Goal: Task Accomplishment & Management: Manage account settings

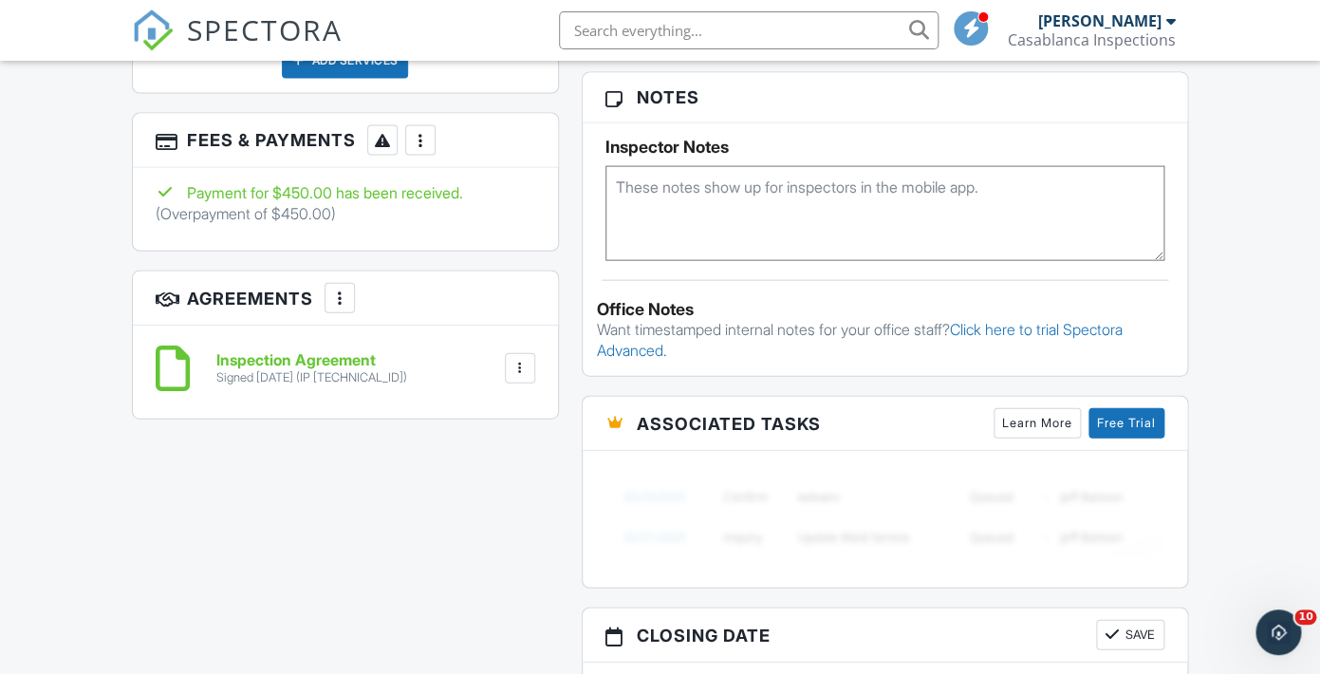
scroll to position [1412, 0]
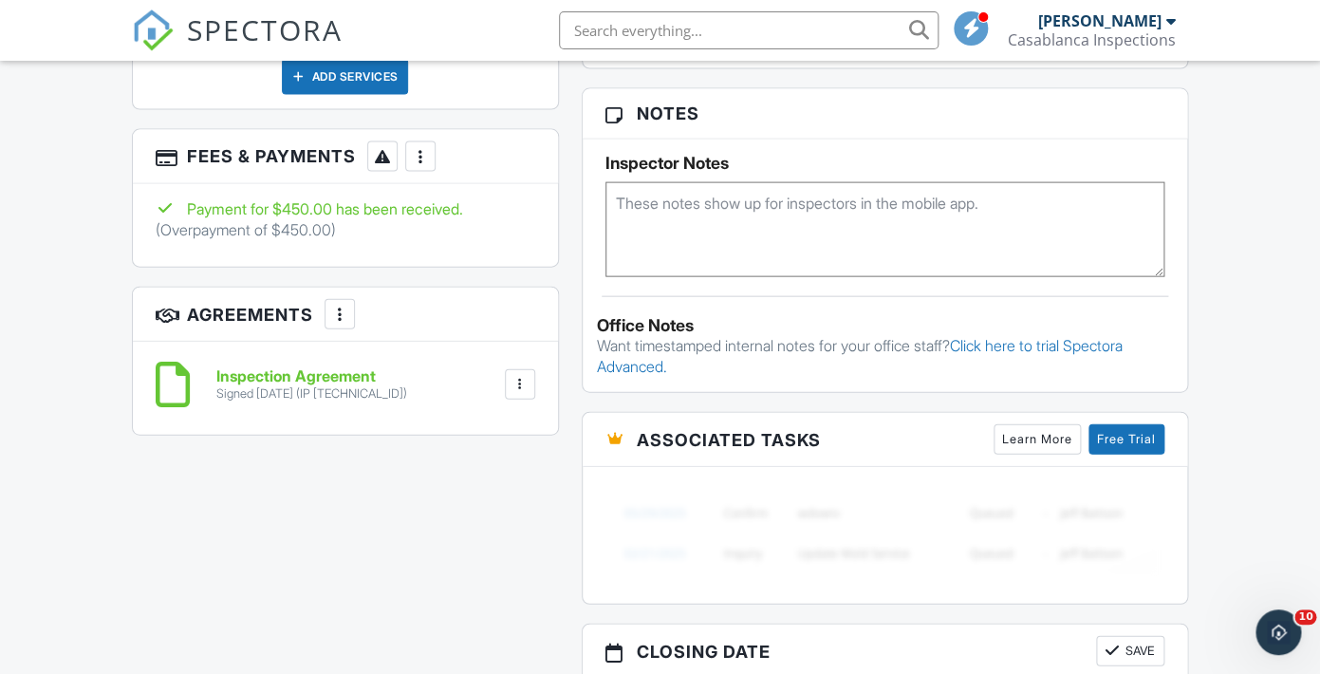
click at [288, 385] on h6 "Inspection Agreement" at bounding box center [311, 376] width 191 height 17
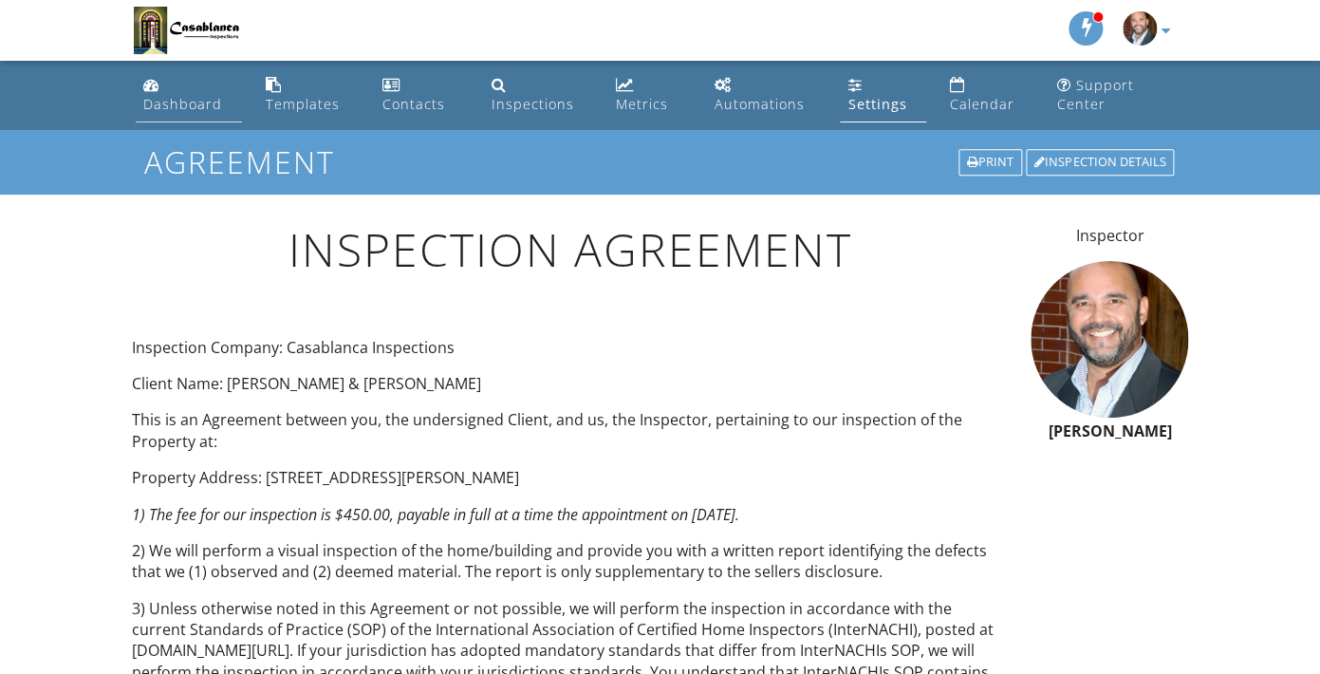
click at [177, 99] on div "Dashboard" at bounding box center [182, 104] width 79 height 18
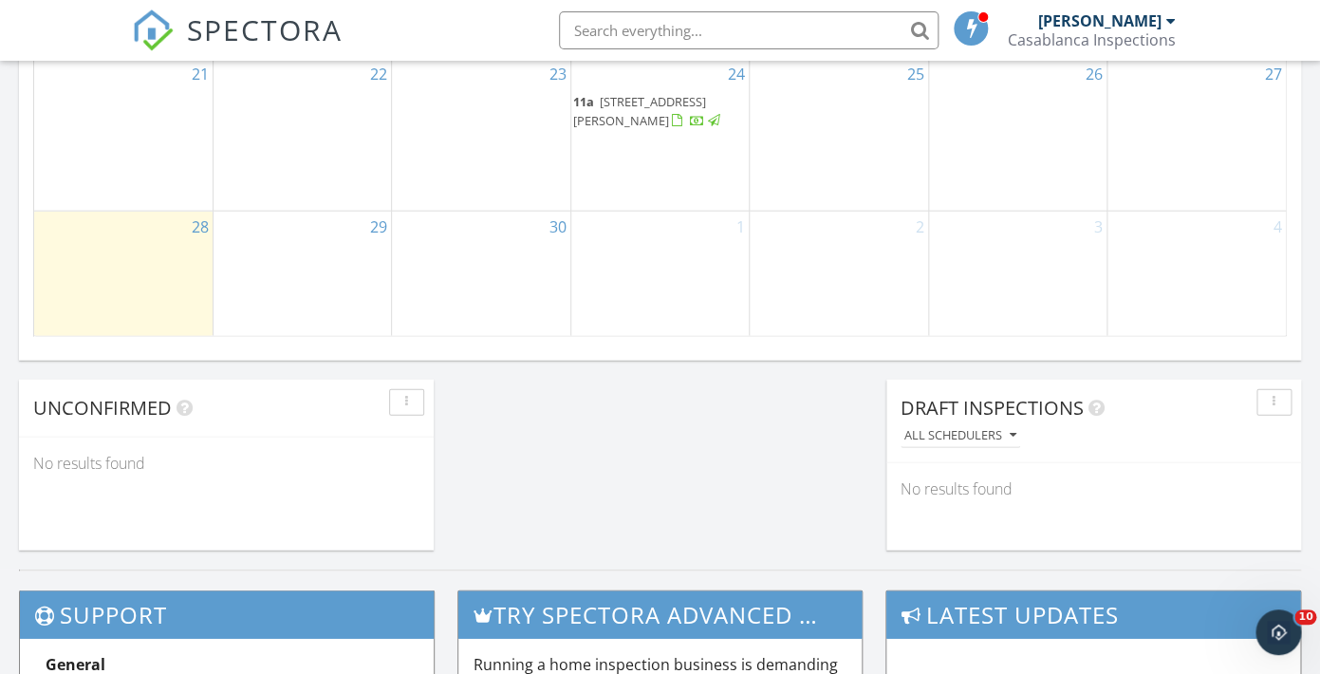
click at [690, 130] on div at bounding box center [697, 122] width 15 height 15
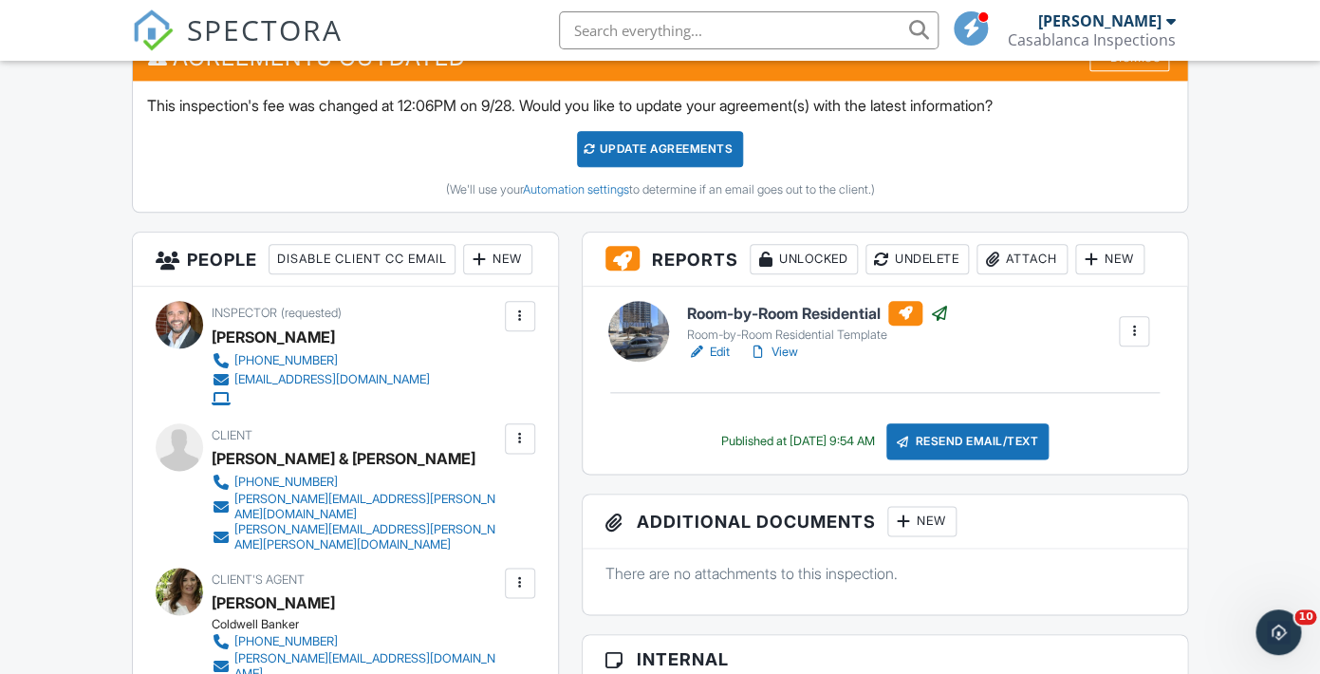
scroll to position [554, 0]
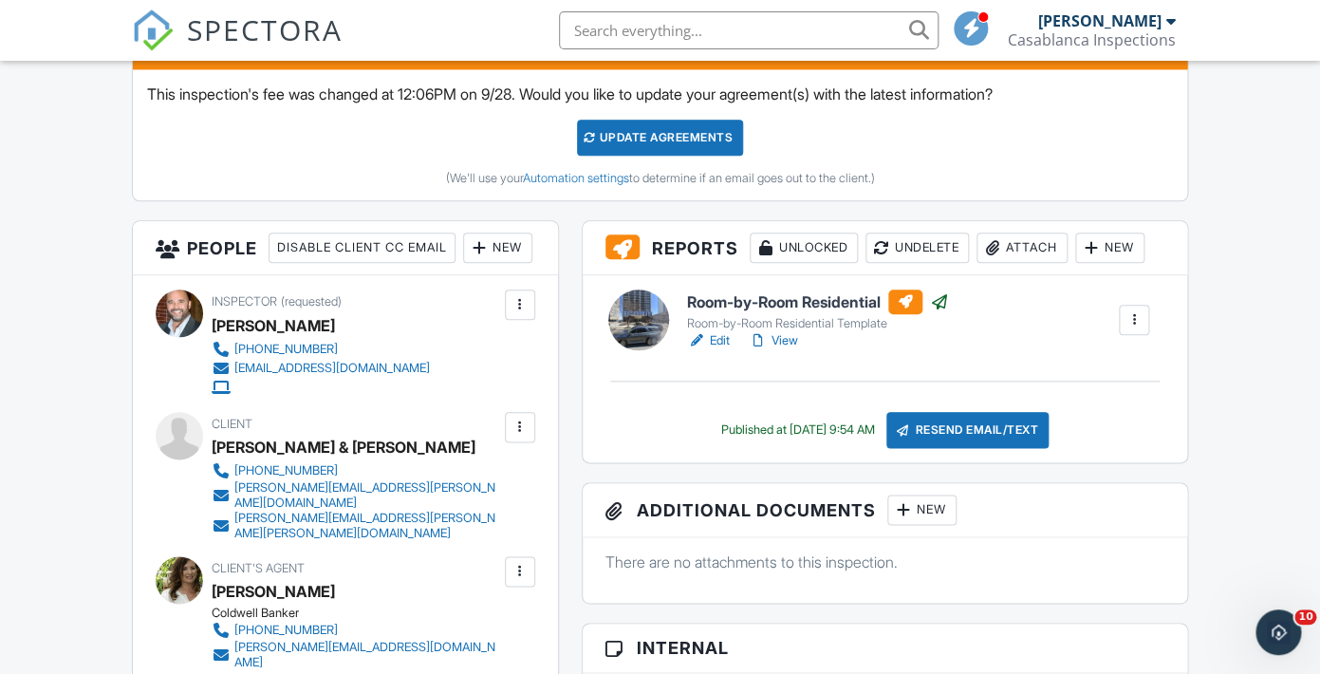
click at [660, 141] on div "Update Agreements" at bounding box center [660, 138] width 166 height 36
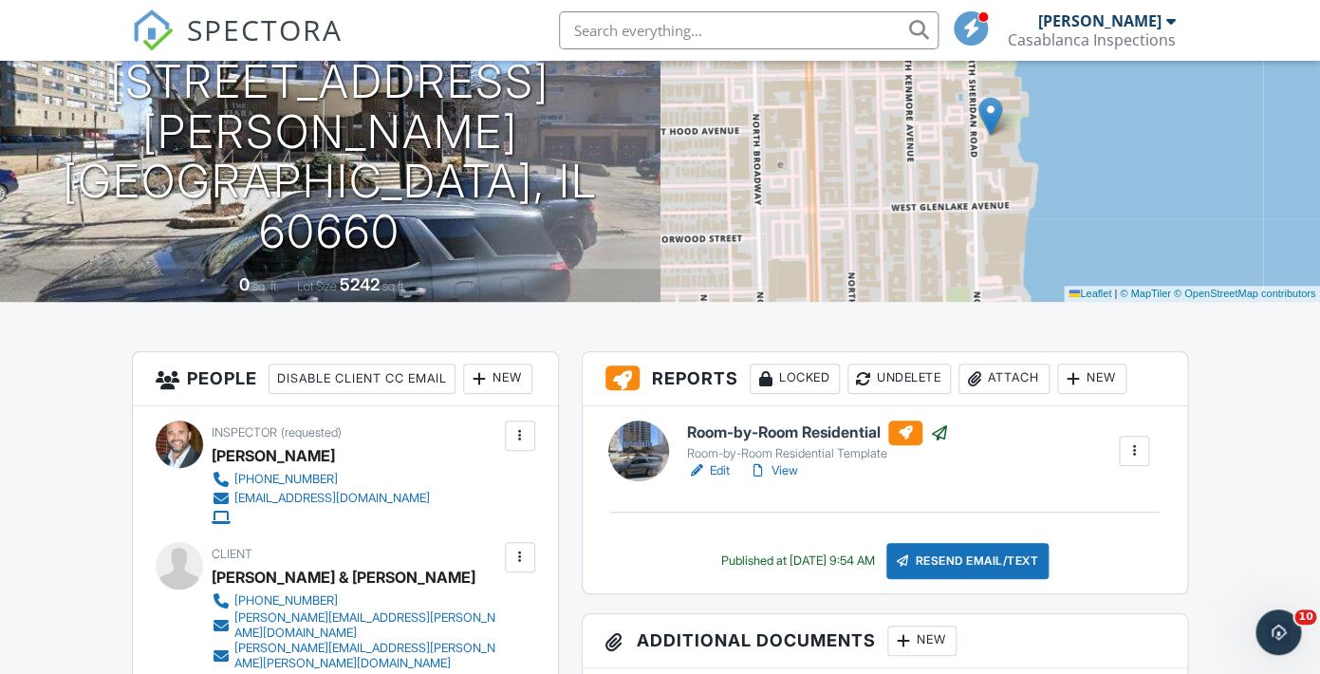
scroll to position [219, 0]
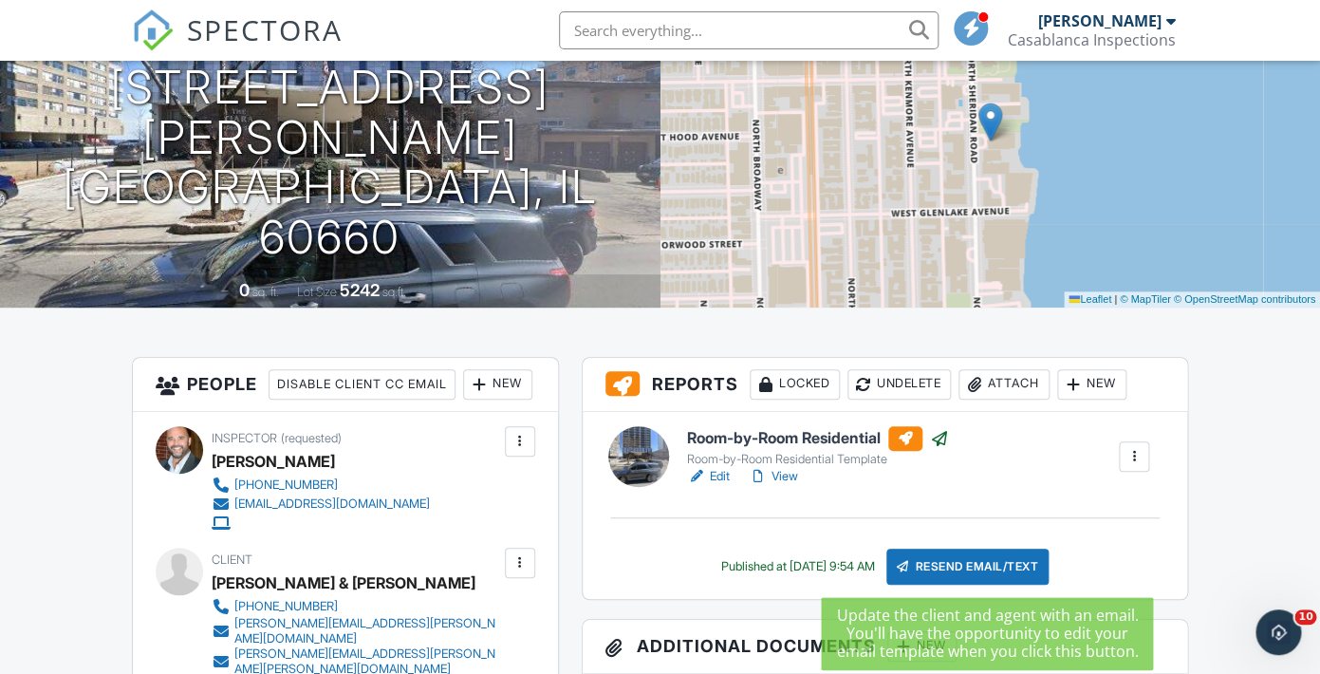
click at [999, 562] on div "Resend Email/Text" at bounding box center [967, 566] width 163 height 36
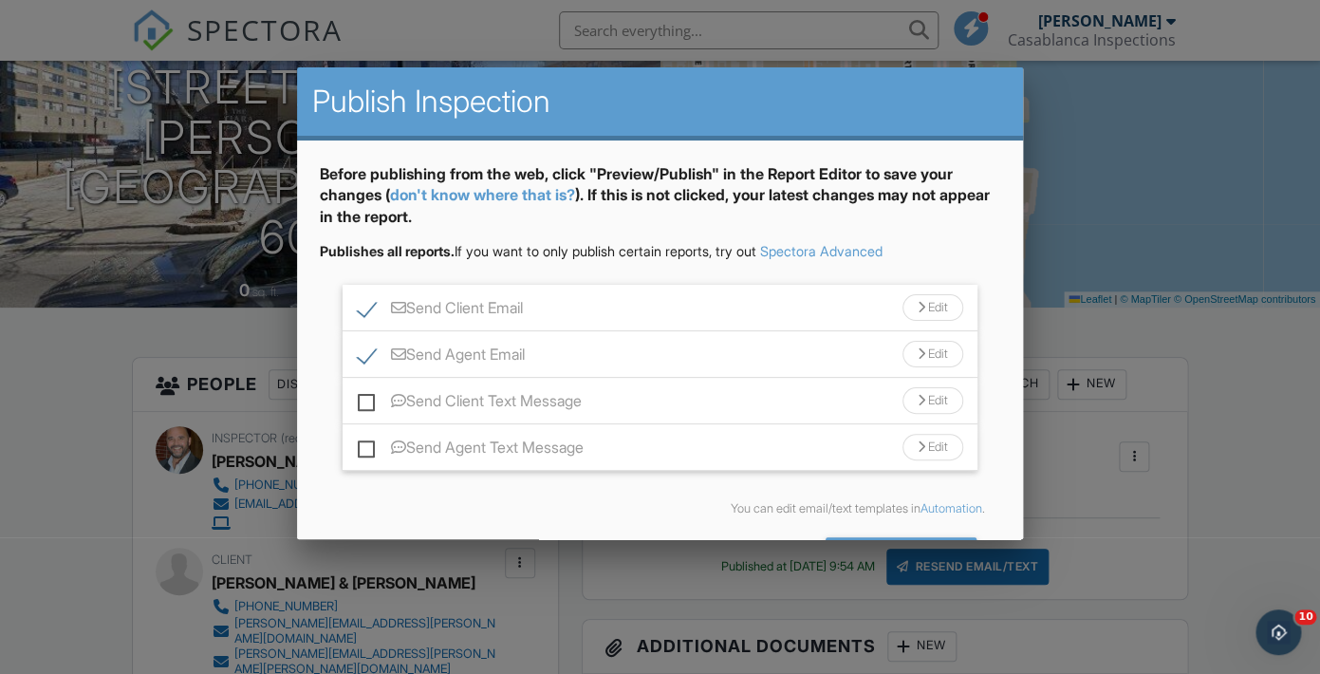
scroll to position [69, 0]
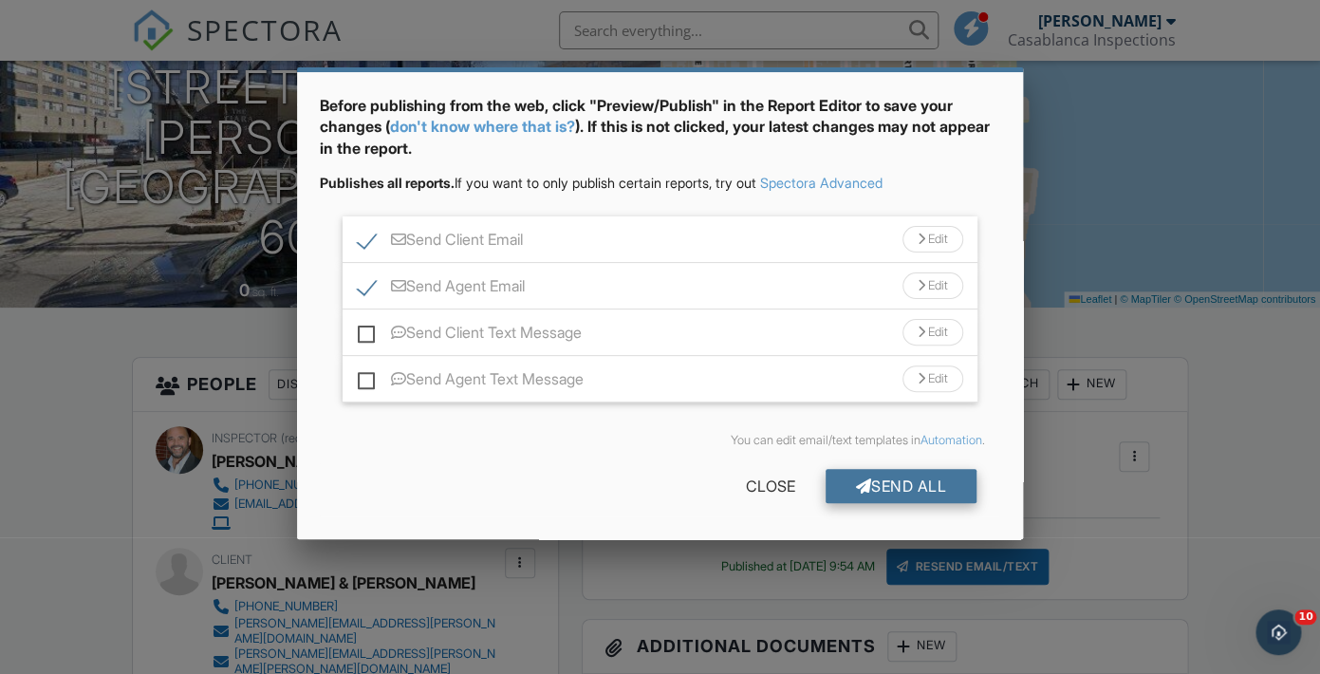
click at [902, 484] on div "Send All" at bounding box center [902, 486] width 152 height 34
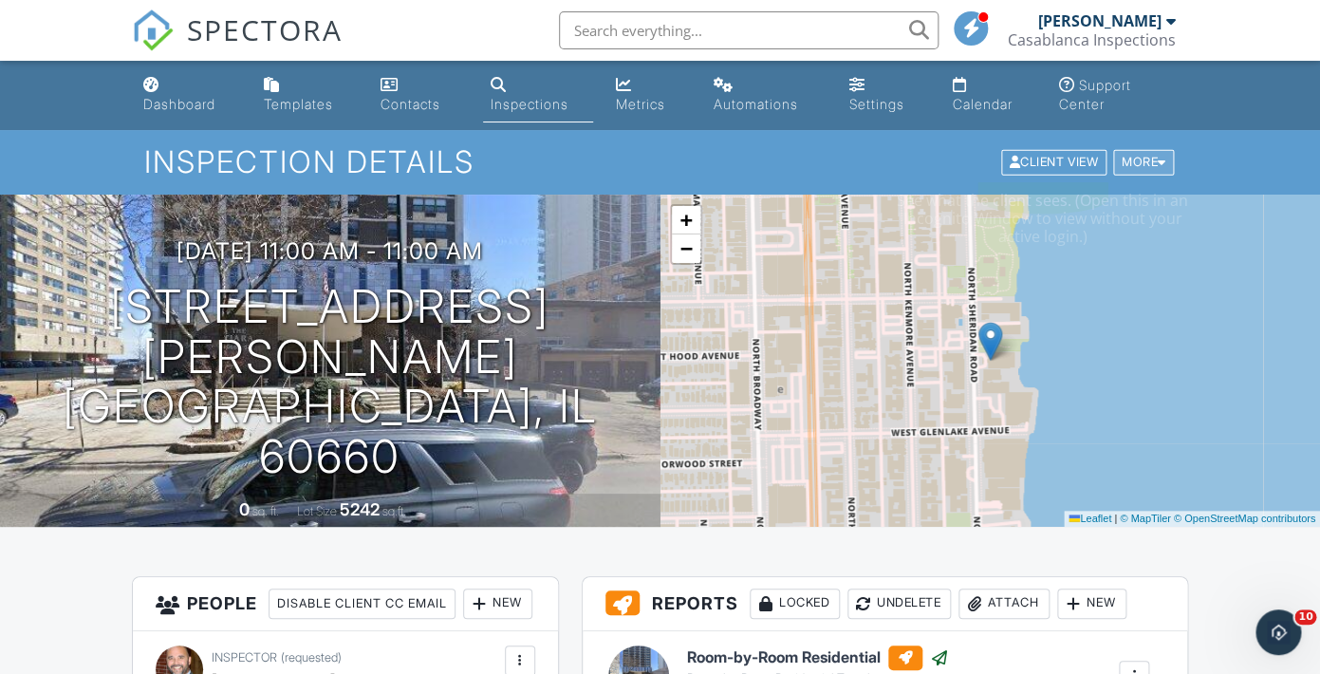
click at [1127, 166] on div "More" at bounding box center [1144, 163] width 62 height 26
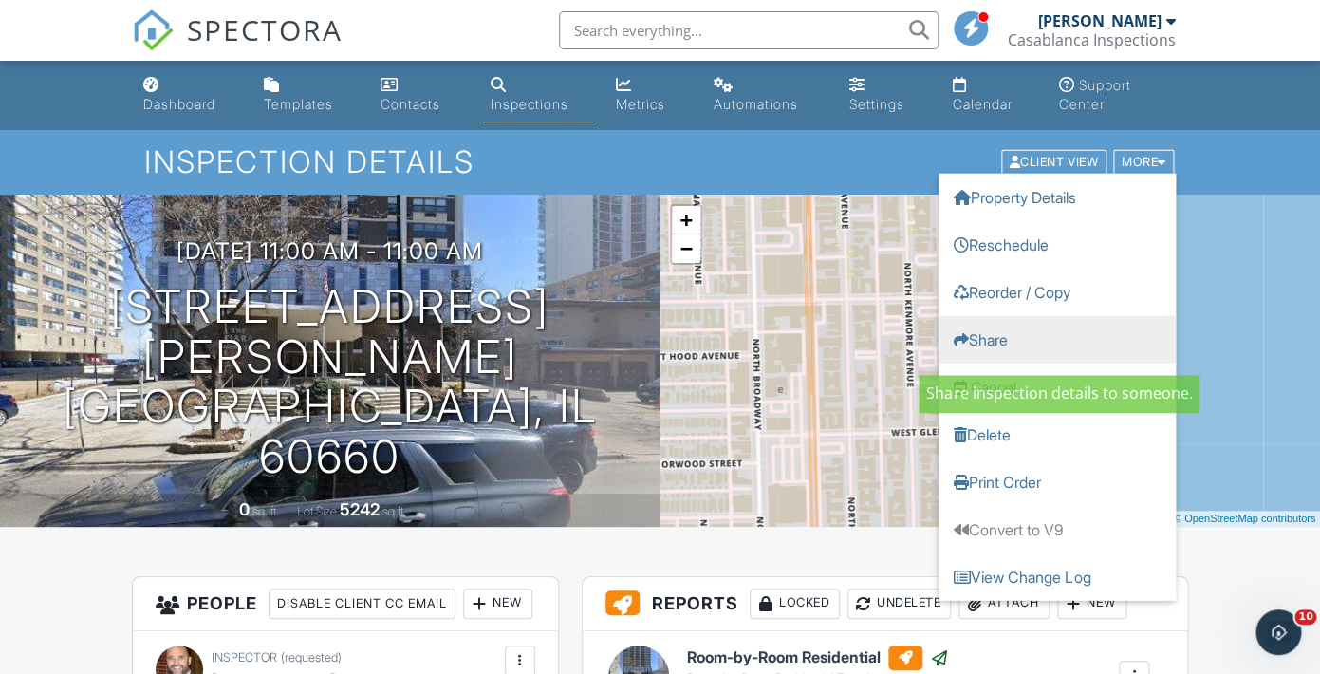
click at [1002, 336] on link "Share" at bounding box center [1056, 339] width 237 height 47
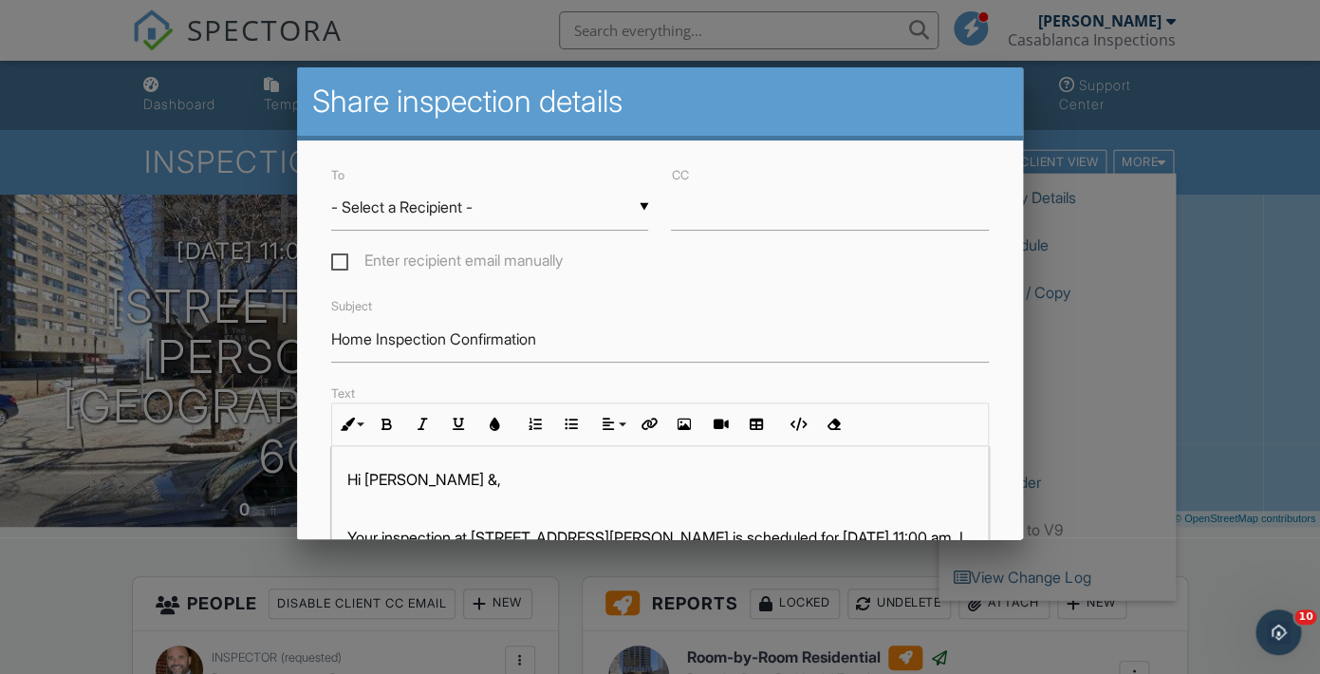
click at [642, 206] on input "- Select a Recipient -" at bounding box center [490, 207] width 318 height 46
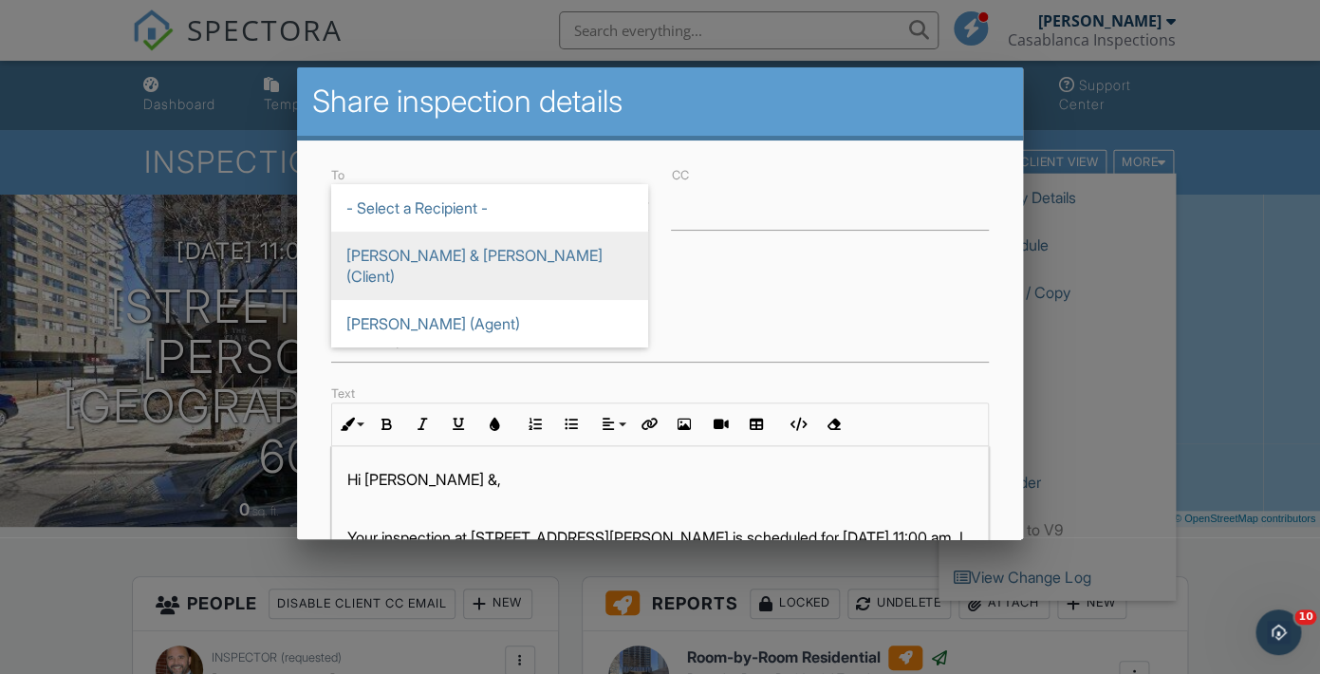
click at [529, 253] on span "[PERSON_NAME] & [PERSON_NAME] (Client)" at bounding box center [489, 266] width 317 height 68
type input "[PERSON_NAME] & [PERSON_NAME] (Client)"
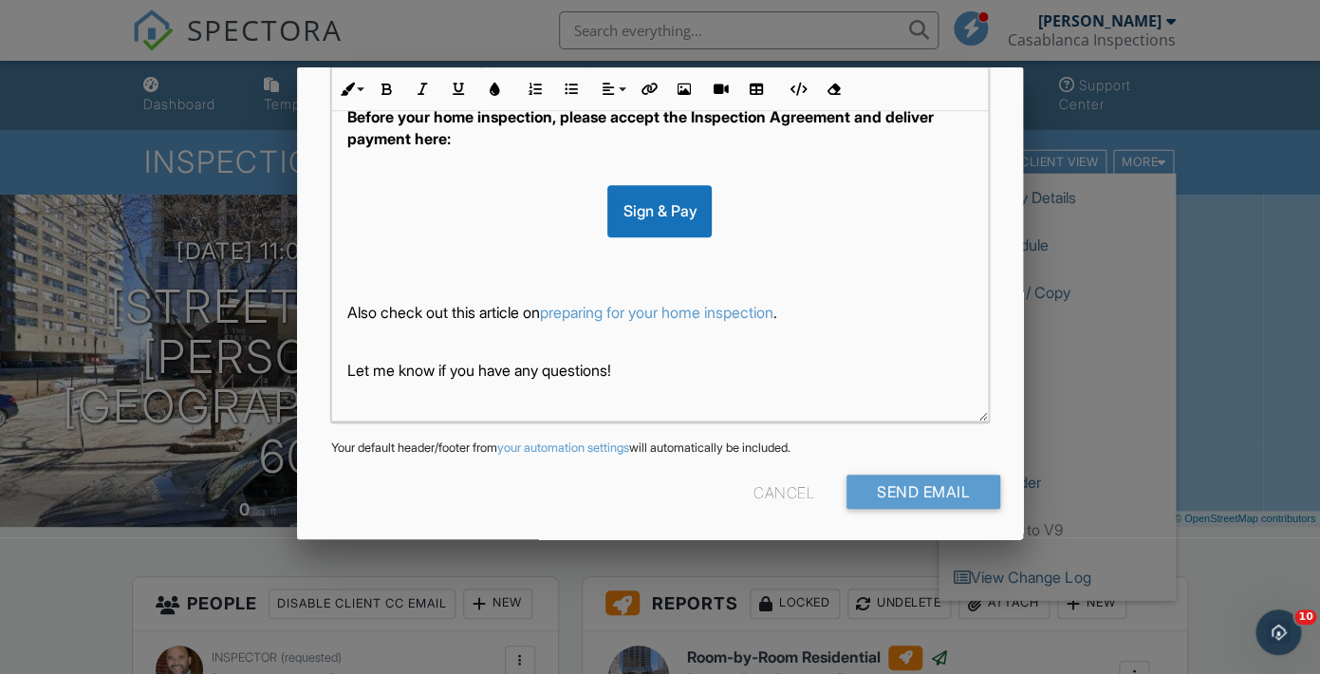
scroll to position [506, 0]
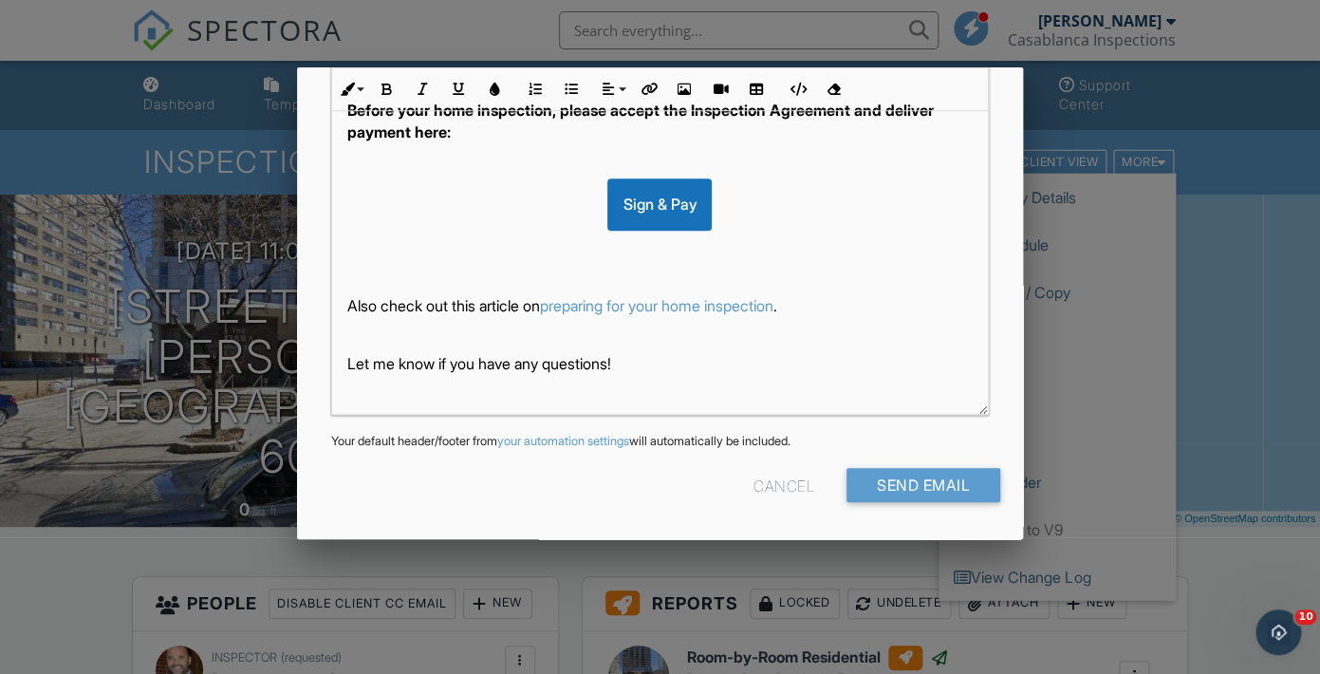
click at [778, 487] on div "Cancel" at bounding box center [783, 485] width 61 height 34
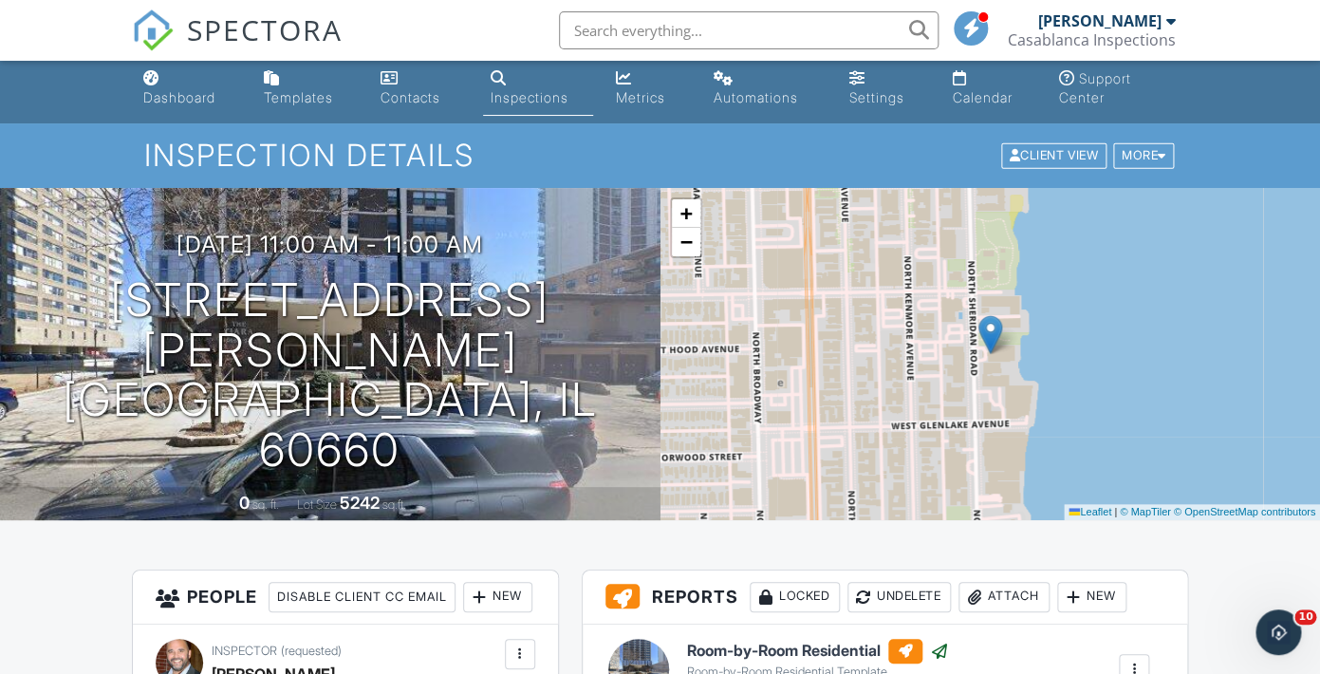
scroll to position [0, 0]
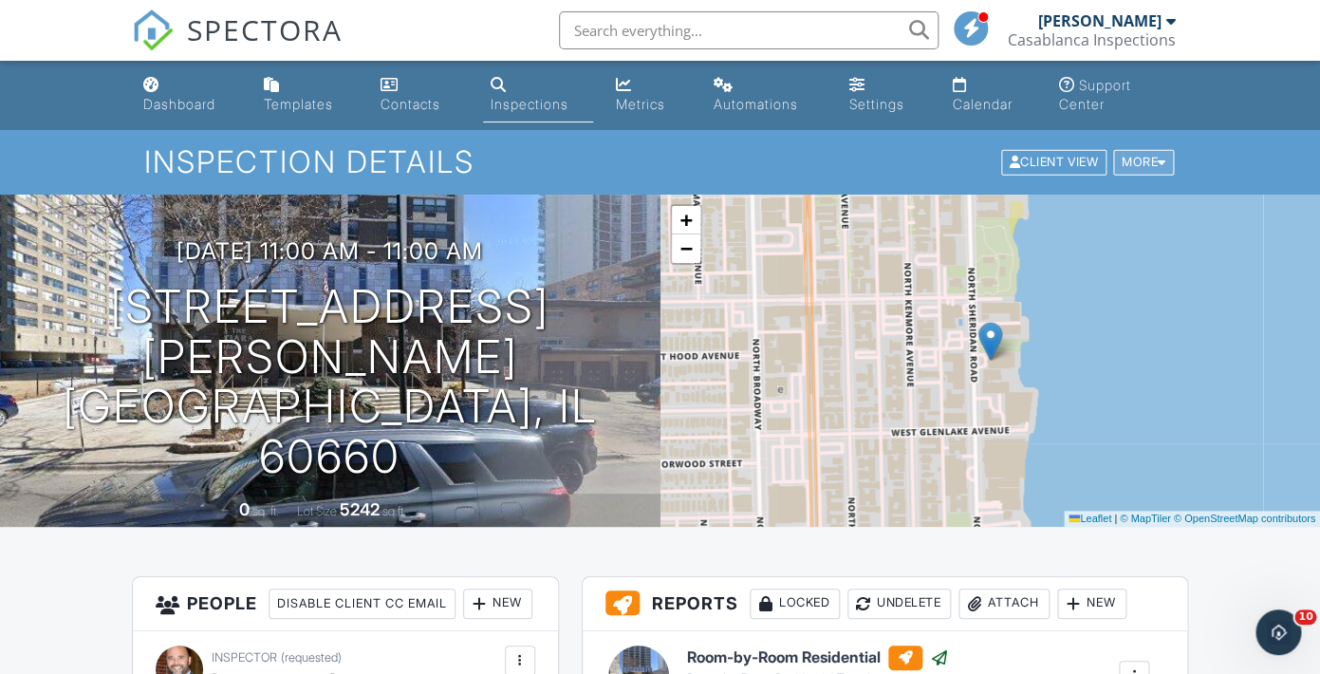
click at [1147, 167] on div "More" at bounding box center [1144, 163] width 62 height 26
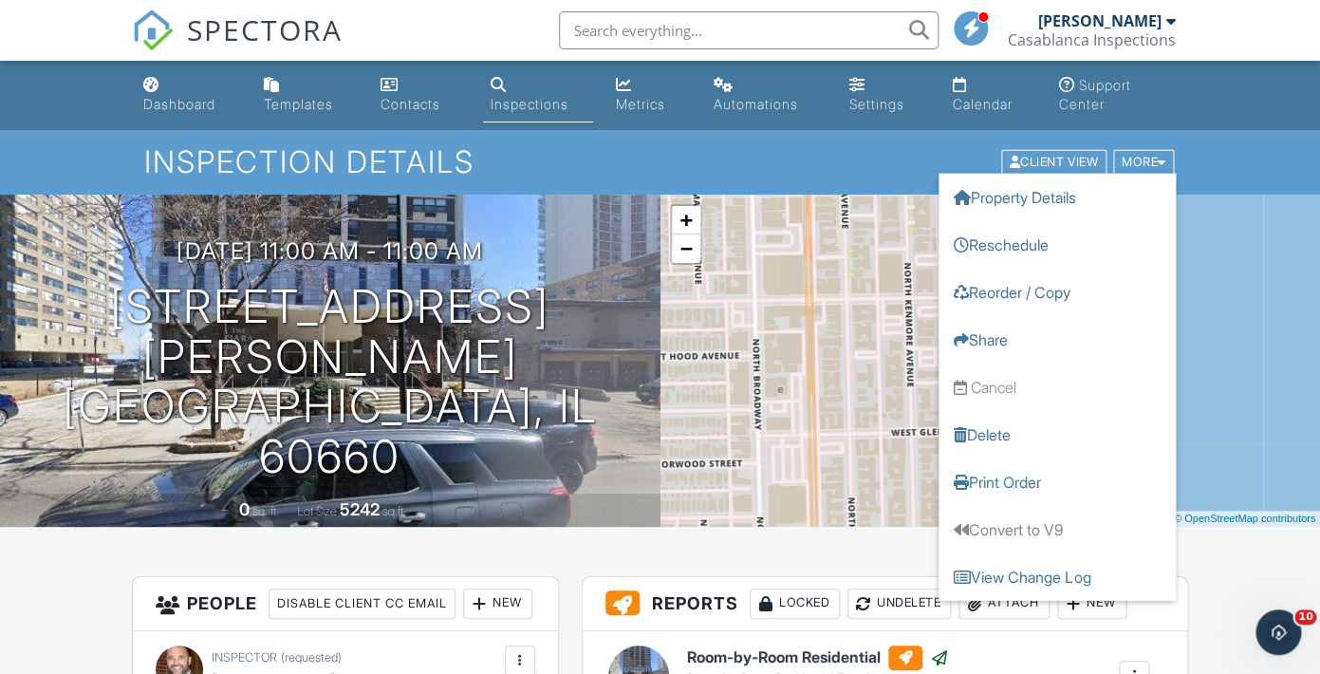
click at [1229, 305] on div "+ − Leaflet | © MapTiler © OpenStreetMap contributors" at bounding box center [990, 361] width 660 height 332
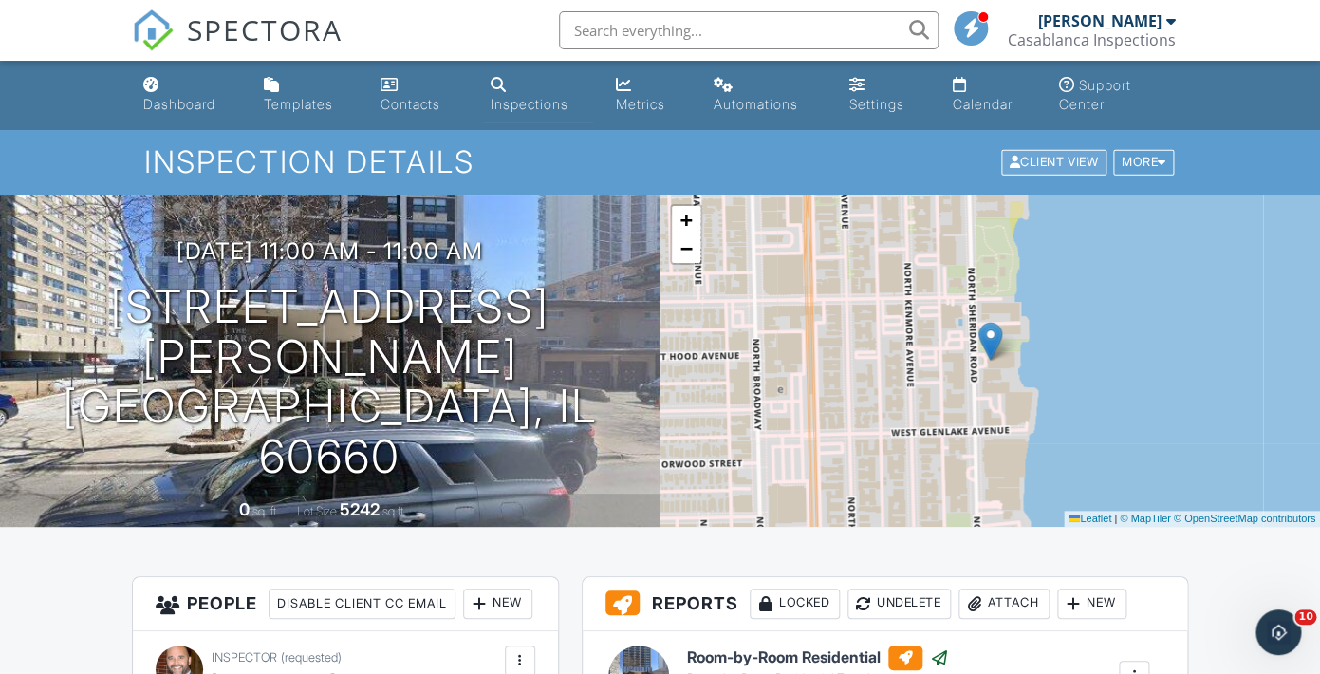
click at [1066, 160] on div "Client View" at bounding box center [1053, 163] width 105 height 26
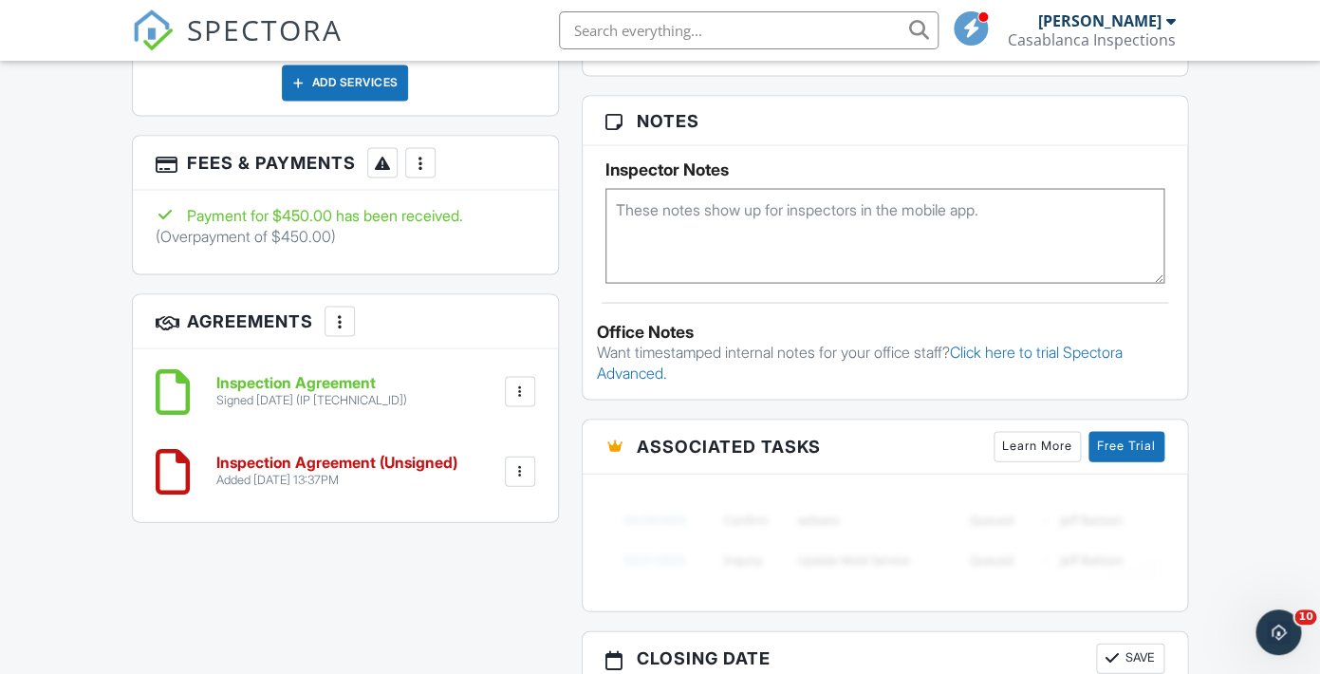
scroll to position [1225, 0]
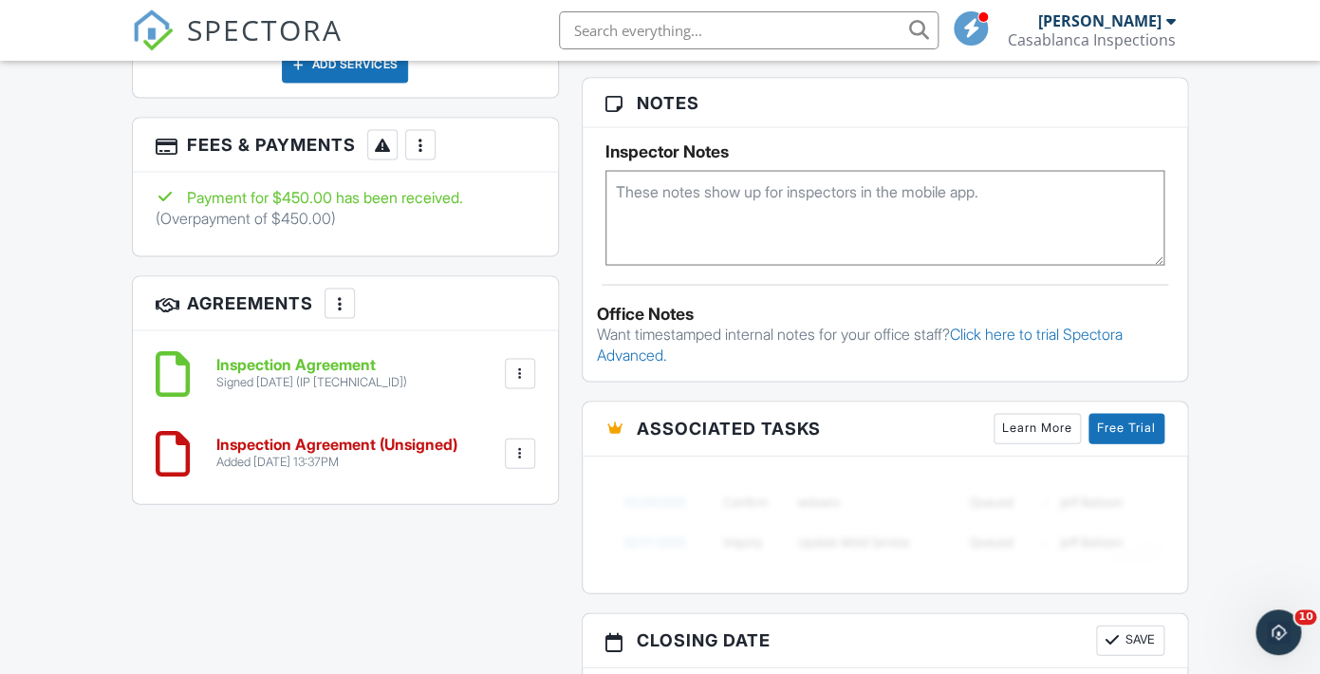
click at [395, 452] on h6 "Inspection Agreement (Unsigned)" at bounding box center [336, 444] width 241 height 17
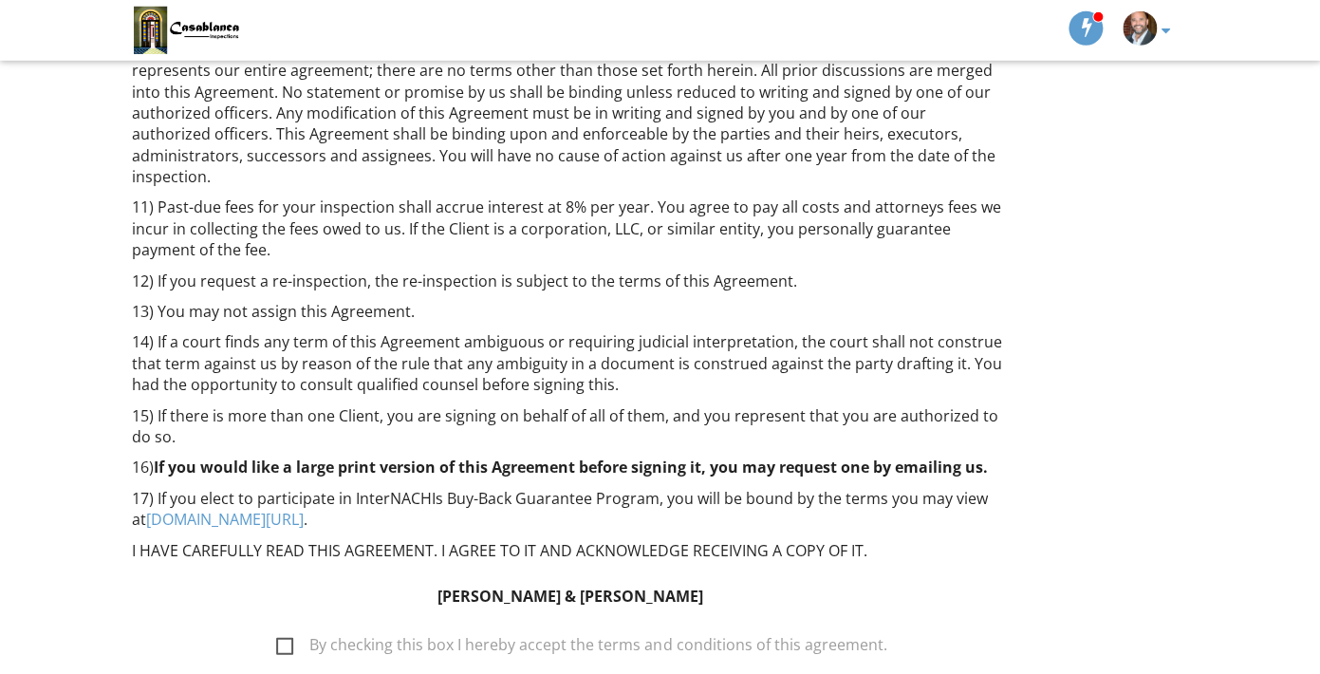
scroll to position [1596, 0]
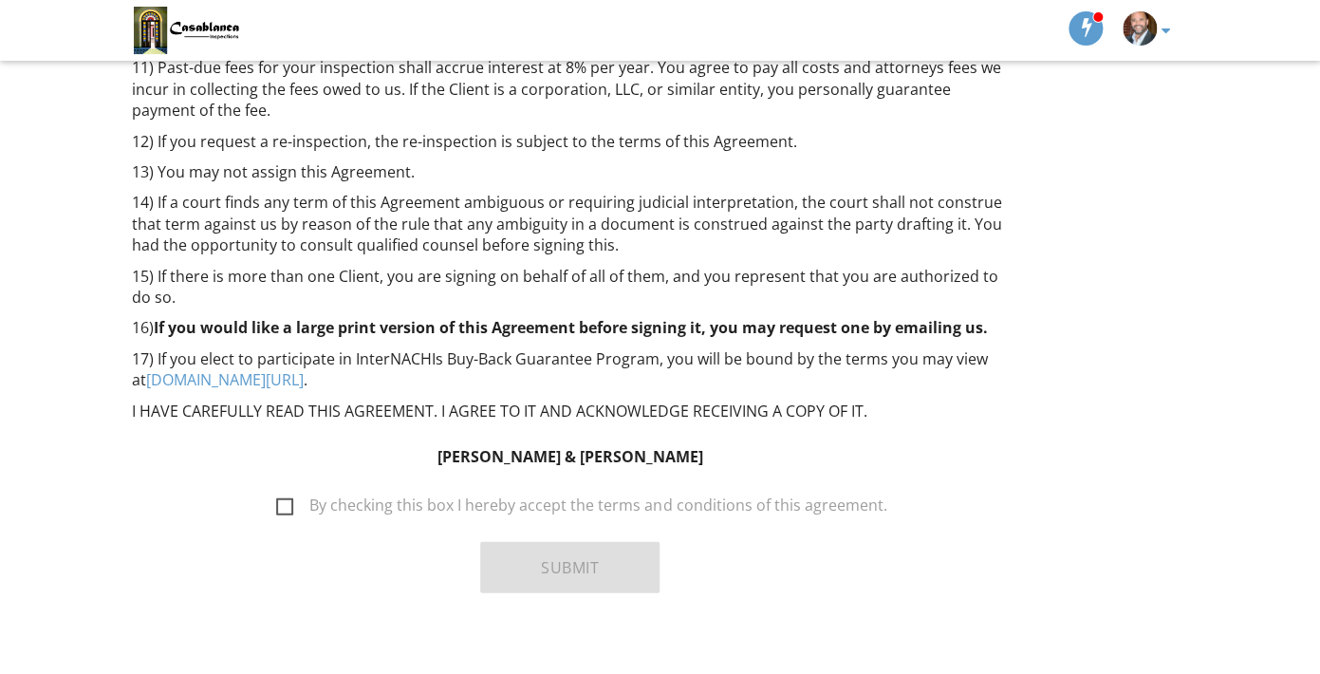
click at [288, 496] on label "By checking this box I hereby accept the terms and conditions of this agreement." at bounding box center [581, 508] width 610 height 24
click at [277, 491] on input "By checking this box I hereby accept the terms and conditions of this agreement." at bounding box center [271, 496] width 12 height 12
checkbox input "true"
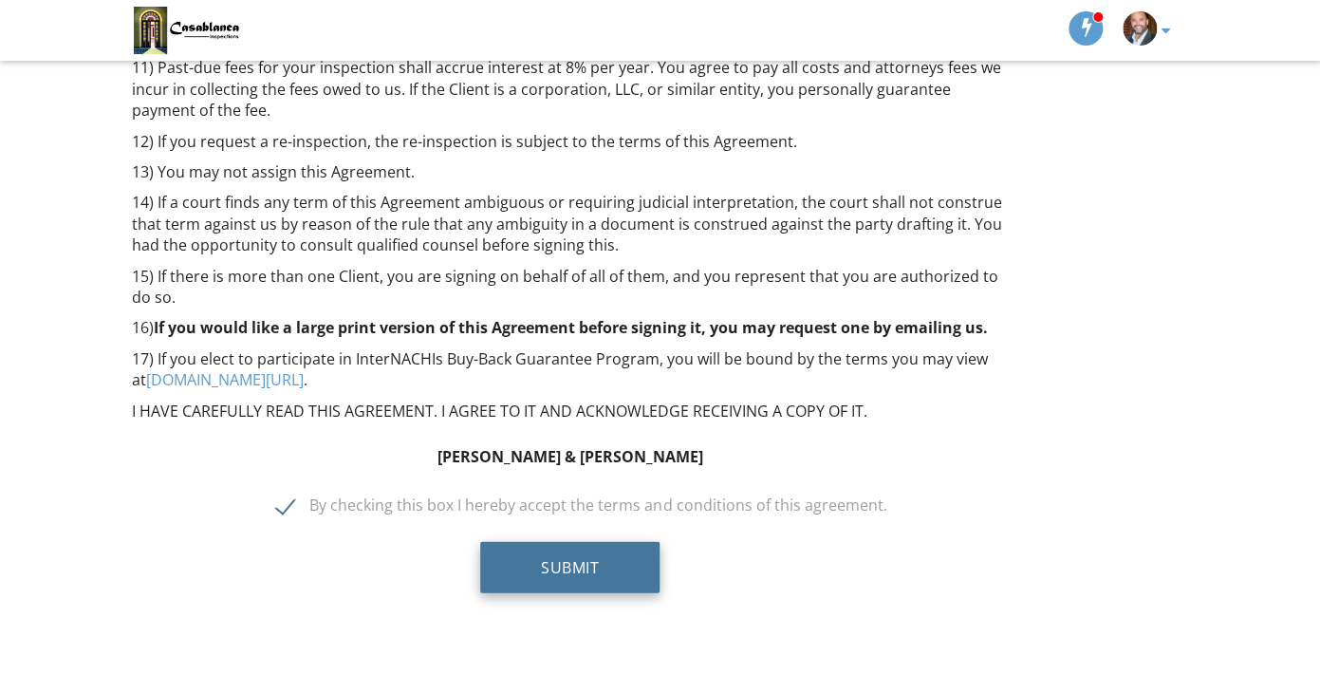
click at [569, 548] on button "Submit" at bounding box center [569, 567] width 179 height 51
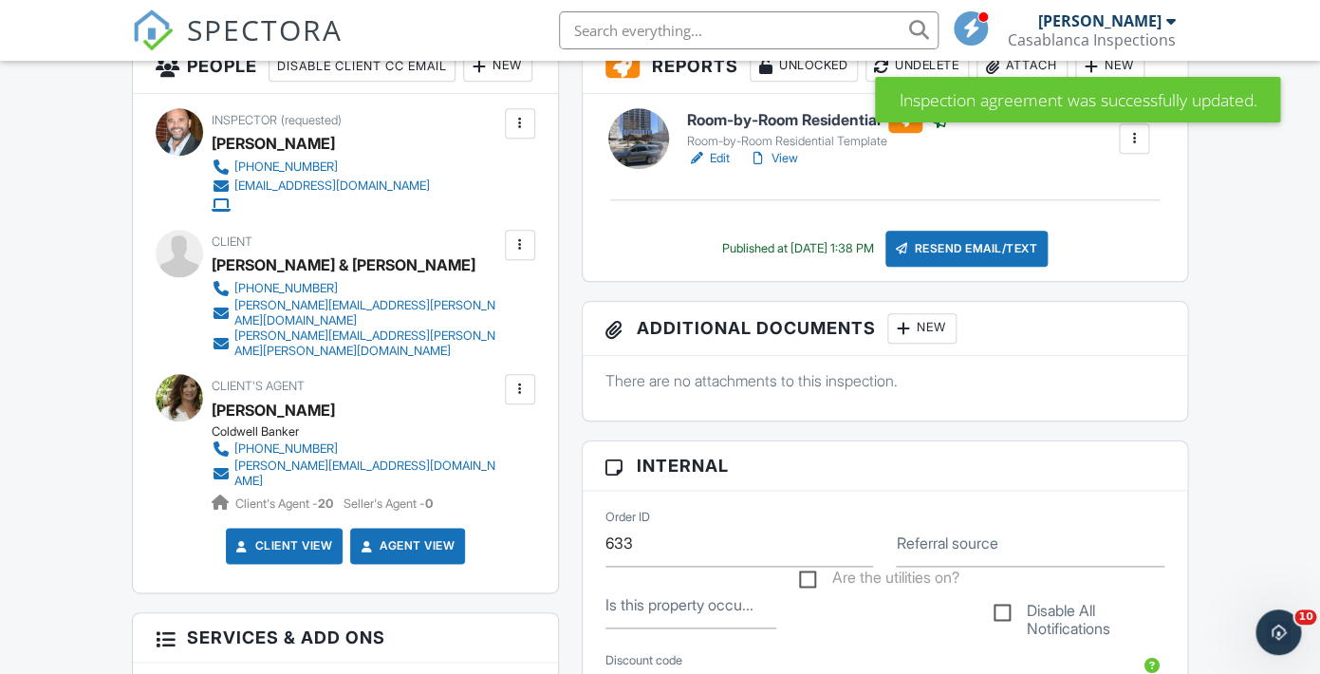
click at [521, 254] on div at bounding box center [519, 244] width 19 height 19
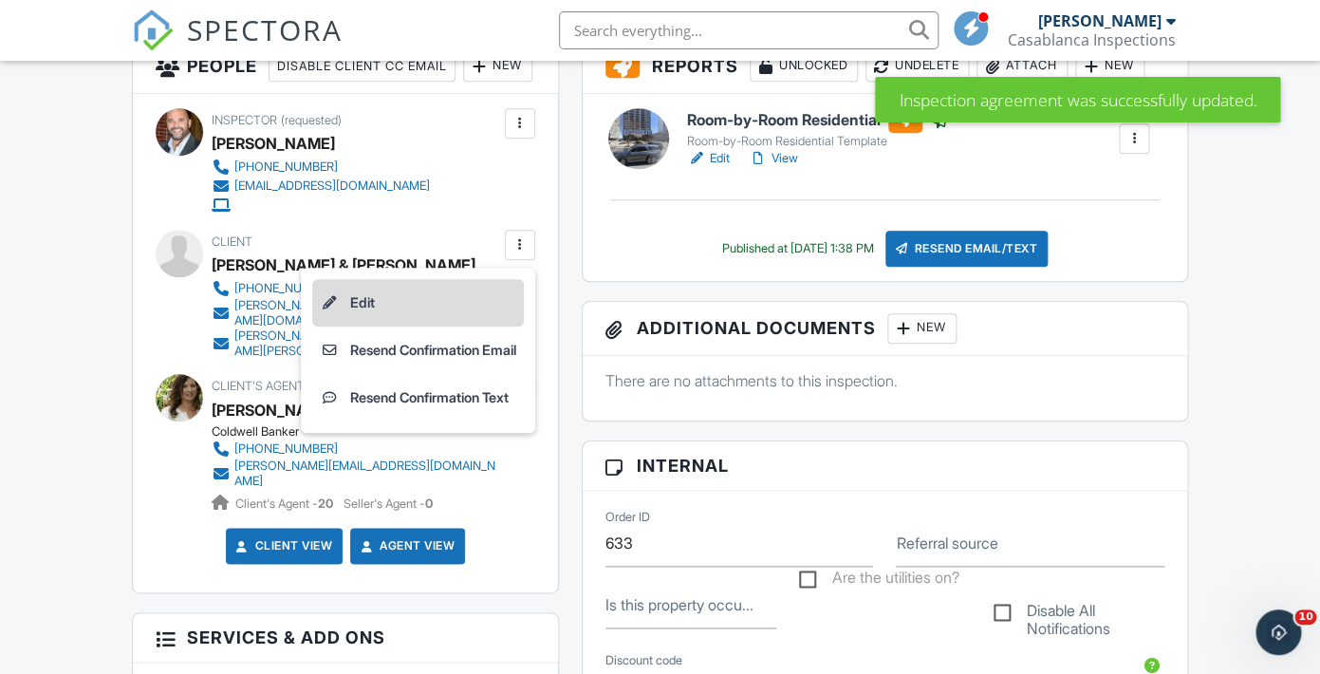
click at [353, 326] on li "Edit" at bounding box center [418, 302] width 212 height 47
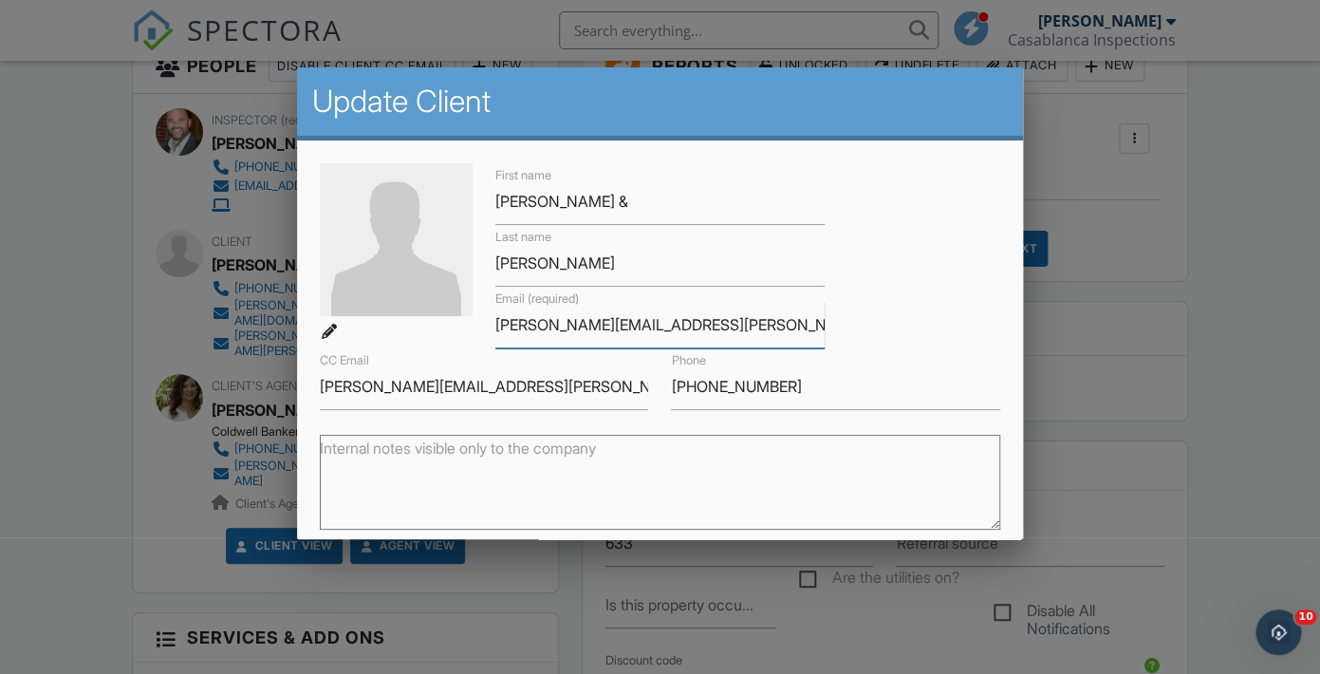
drag, startPoint x: 496, startPoint y: 325, endPoint x: 739, endPoint y: 318, distance: 243.0
click at [739, 318] on input "[PERSON_NAME][EMAIL_ADDRESS][PERSON_NAME][DOMAIN_NAME]" at bounding box center [659, 325] width 329 height 46
drag, startPoint x: 530, startPoint y: 389, endPoint x: 274, endPoint y: 389, distance: 256.2
click at [320, 389] on input "[PERSON_NAME][EMAIL_ADDRESS][PERSON_NAME][PERSON_NAME][DOMAIN_NAME]" at bounding box center [484, 386] width 329 height 46
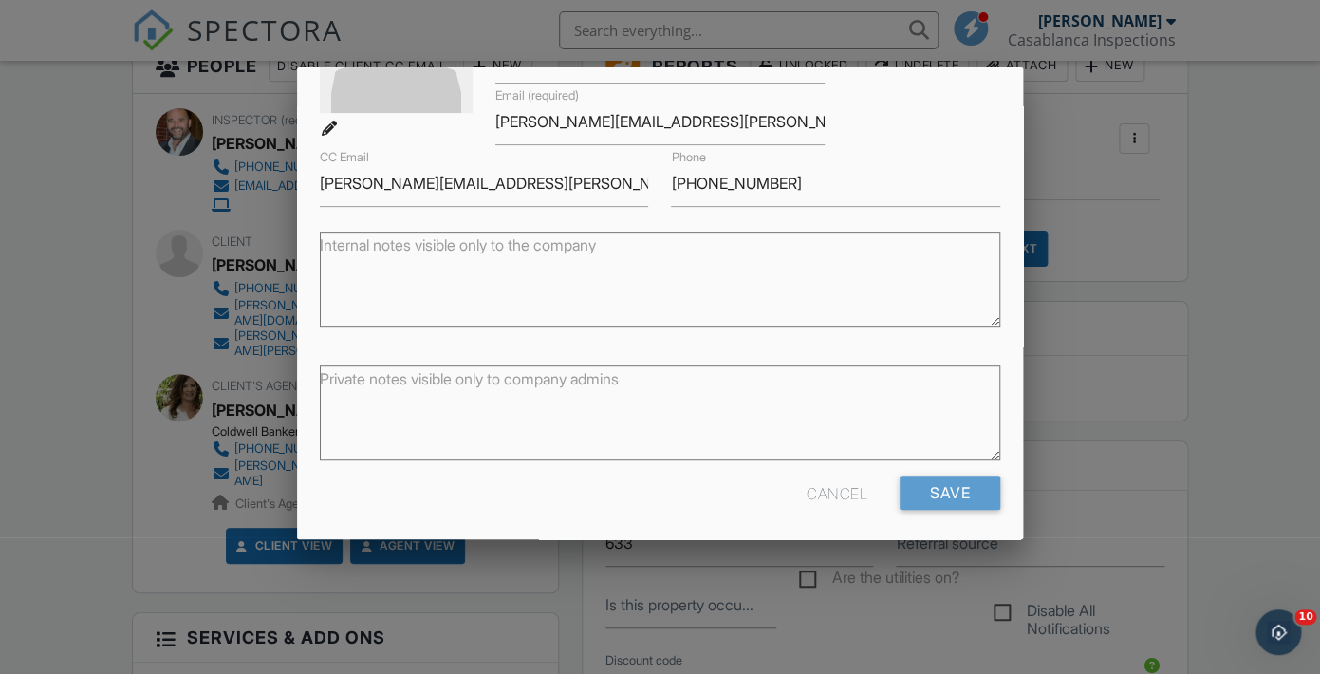
click at [839, 488] on div "Cancel" at bounding box center [837, 492] width 61 height 34
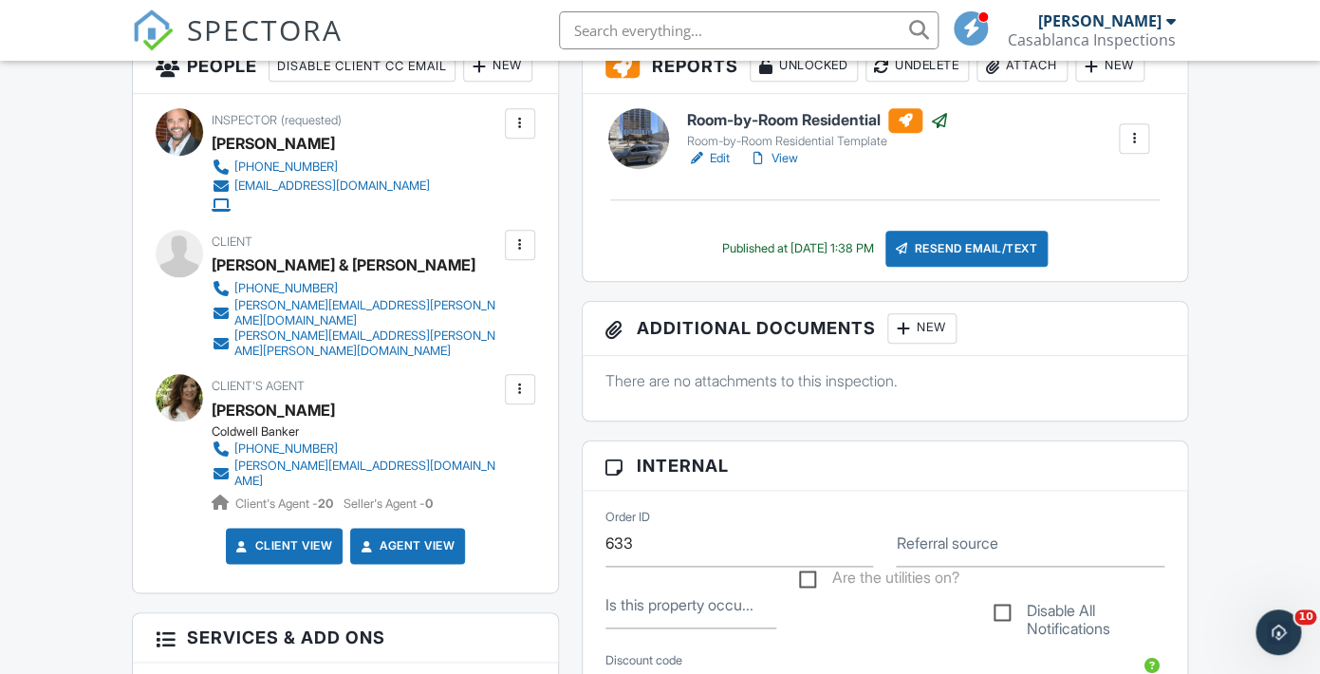
click at [462, 475] on div "Client's Agent [PERSON_NAME] Coldwell Banker [PHONE_NUMBER] [PERSON_NAME][EMAIL…" at bounding box center [402, 443] width 380 height 139
click at [519, 399] on div at bounding box center [519, 389] width 19 height 19
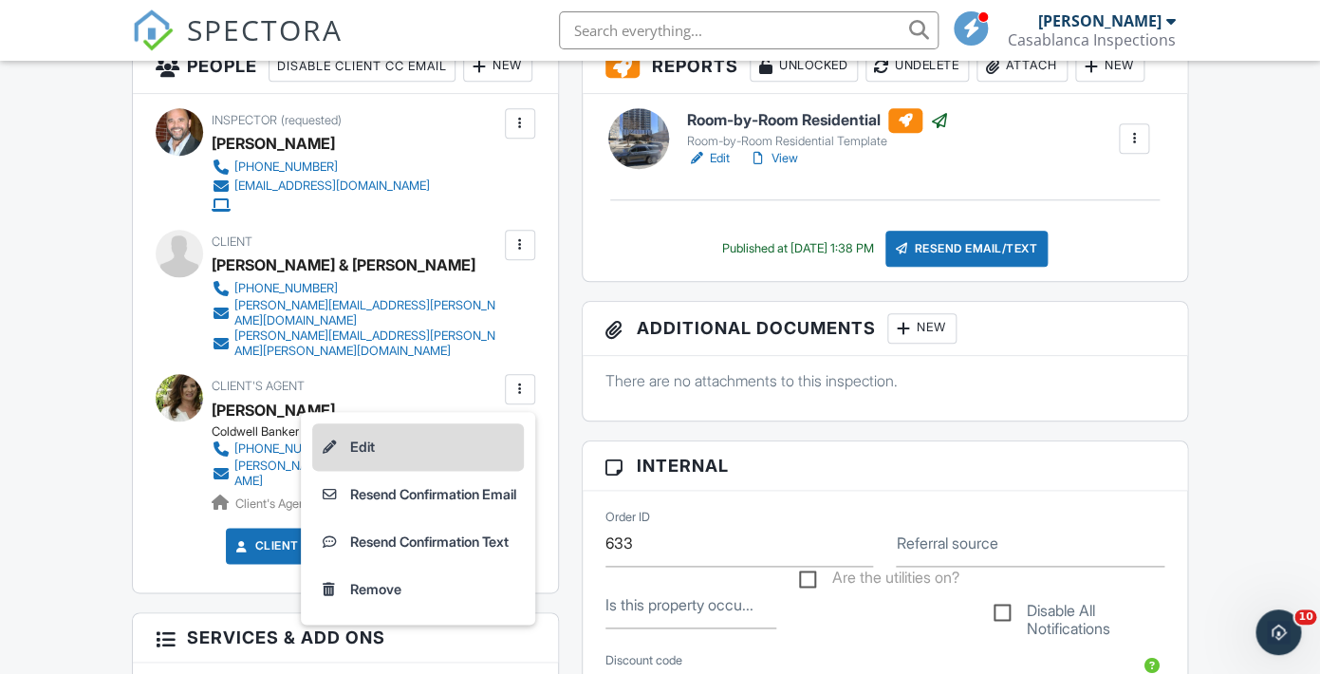
click at [438, 456] on li "Edit" at bounding box center [418, 446] width 212 height 47
